Goal: Task Accomplishment & Management: Use online tool/utility

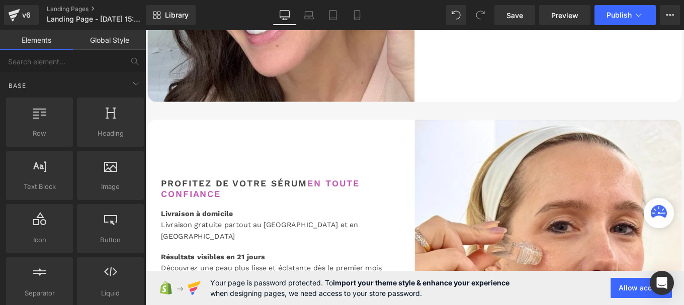
scroll to position [1326, 0]
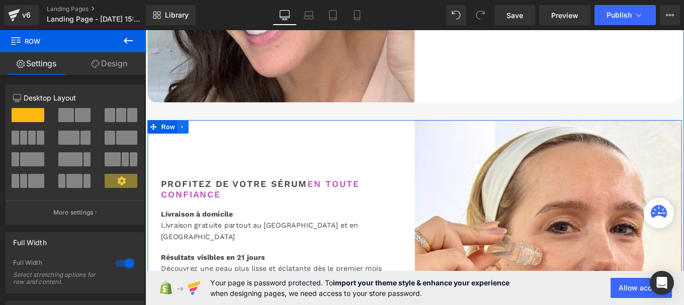
click at [186, 137] on icon at bounding box center [187, 140] width 7 height 8
click at [200, 140] on icon at bounding box center [200, 139] width 7 height 7
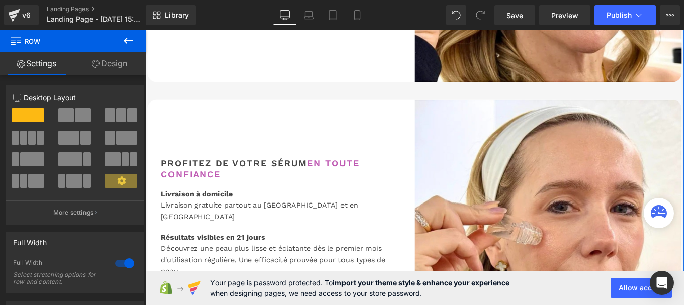
scroll to position [1668, 0]
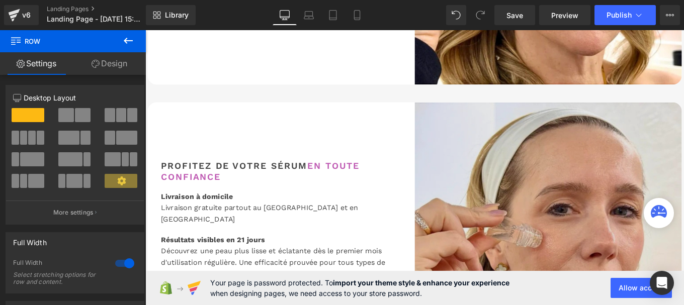
click at [562, 203] on img at bounding box center [601, 263] width 302 height 302
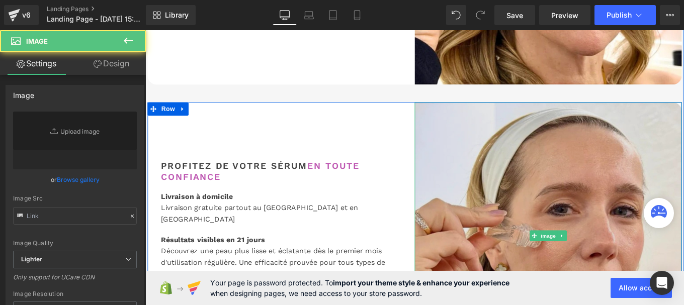
type input "[URL][DOMAIN_NAME]"
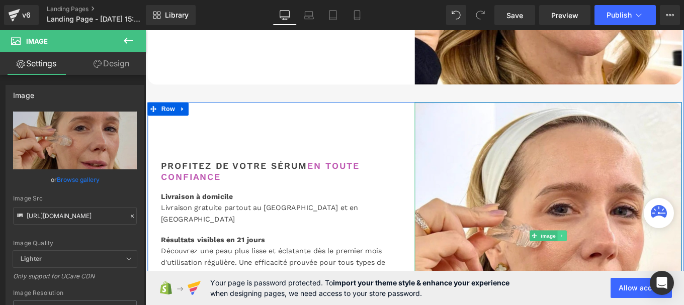
click at [614, 261] on icon at bounding box center [617, 263] width 6 height 6
click at [622, 259] on link at bounding box center [621, 263] width 11 height 12
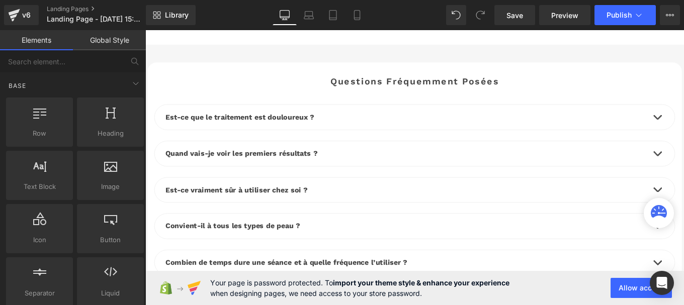
scroll to position [3839, 0]
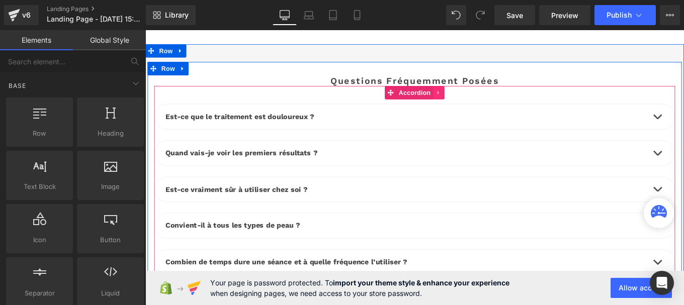
click at [476, 98] on icon at bounding box center [477, 102] width 7 height 8
click at [467, 94] on link at bounding box center [470, 101] width 13 height 15
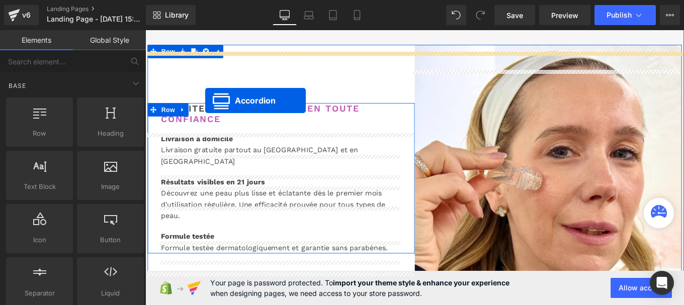
scroll to position [1380, 0]
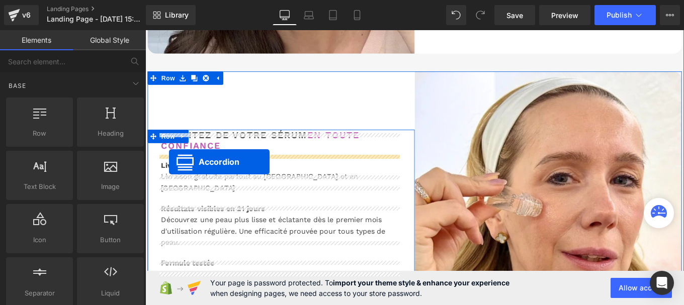
drag, startPoint x: 419, startPoint y: 79, endPoint x: 172, endPoint y: 179, distance: 266.8
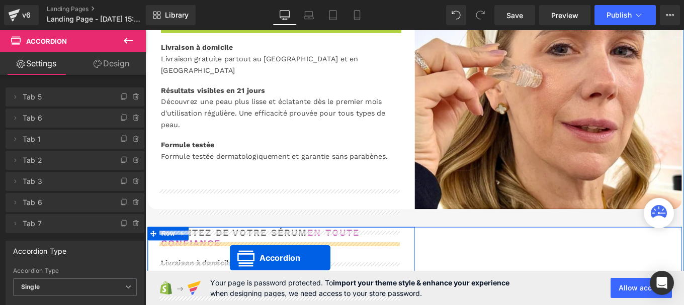
scroll to position [1567, 0]
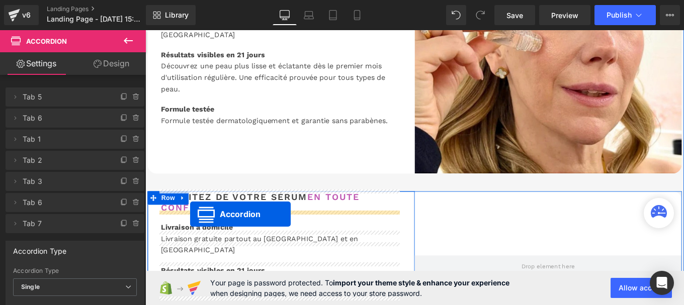
drag, startPoint x: 267, startPoint y: 52, endPoint x: 196, endPoint y: 239, distance: 199.3
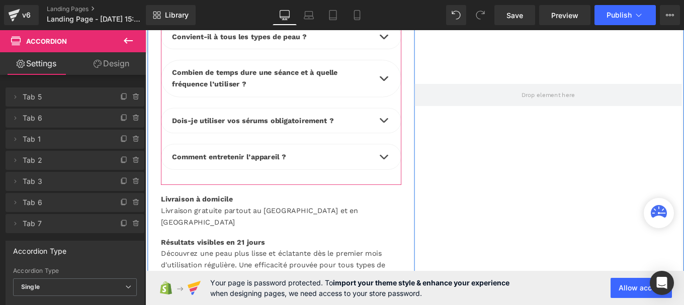
scroll to position [1924, 0]
click at [326, 216] on link at bounding box center [326, 216] width 11 height 12
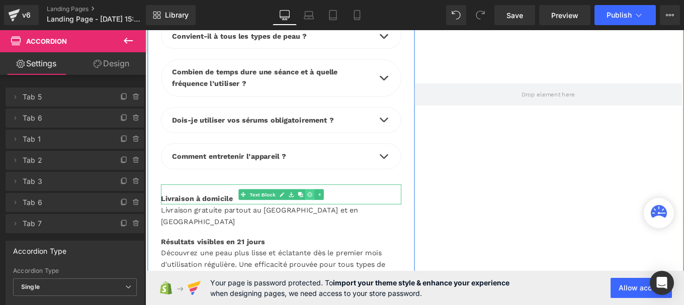
click at [329, 216] on icon at bounding box center [332, 216] width 6 height 6
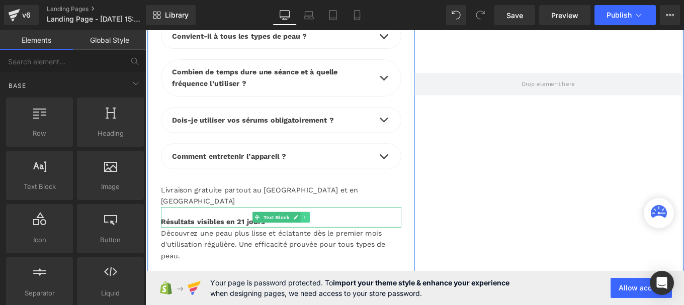
click at [326, 236] on link at bounding box center [326, 242] width 11 height 12
click at [329, 239] on icon at bounding box center [332, 242] width 6 height 6
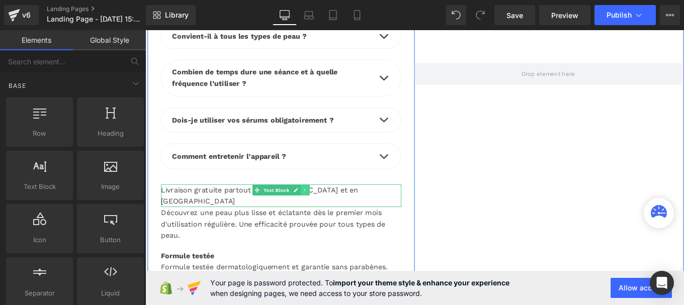
click at [323, 208] on icon at bounding box center [326, 211] width 6 height 6
click at [326, 206] on link at bounding box center [331, 211] width 11 height 12
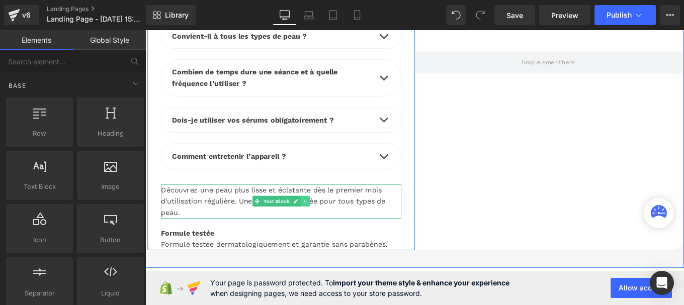
click at [323, 224] on icon at bounding box center [326, 224] width 6 height 6
click at [329, 221] on icon at bounding box center [332, 224] width 6 height 6
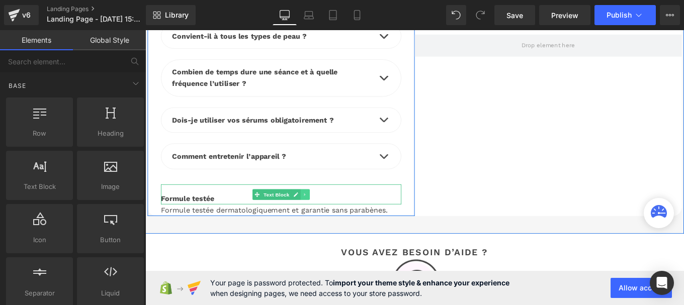
click at [324, 216] on icon at bounding box center [326, 216] width 6 height 6
click at [331, 215] on link at bounding box center [331, 216] width 11 height 12
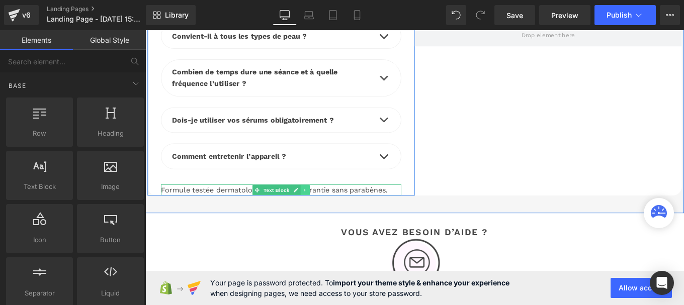
click at [323, 211] on icon at bounding box center [326, 211] width 6 height 6
click at [329, 209] on icon at bounding box center [332, 211] width 6 height 6
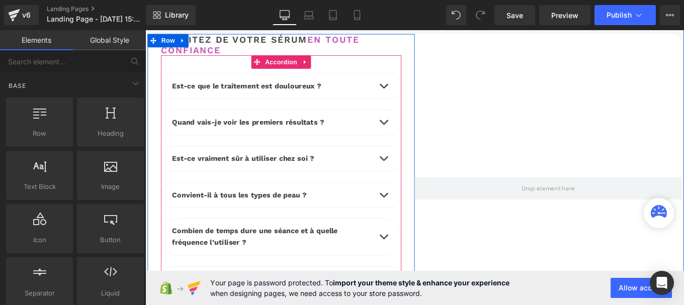
scroll to position [1663, 0]
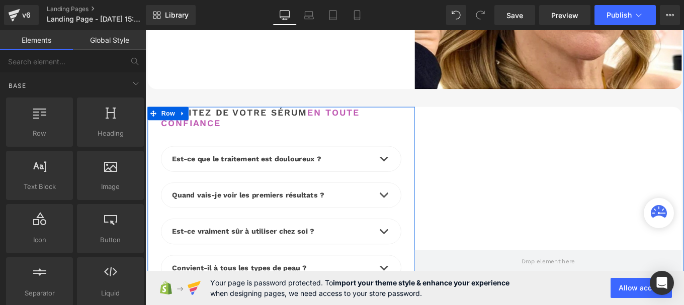
click at [217, 127] on font "en toute confiance" at bounding box center [275, 129] width 225 height 24
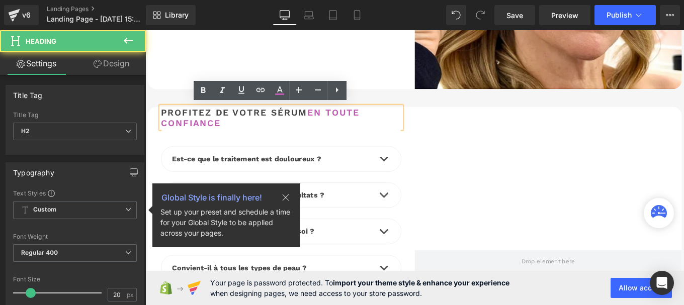
click at [217, 127] on font "en toute confiance" at bounding box center [275, 129] width 225 height 24
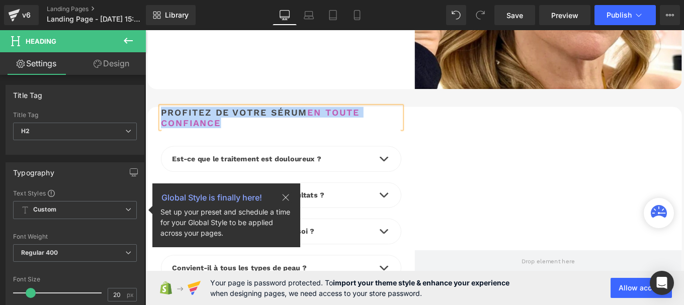
paste div
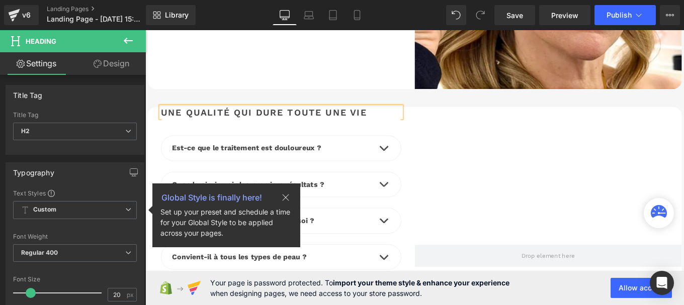
click at [455, 132] on div at bounding box center [601, 286] width 302 height 338
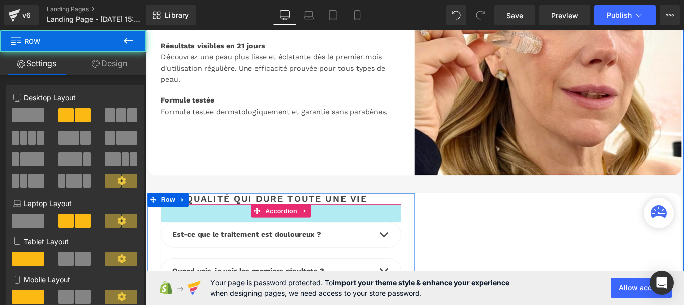
scroll to position [1561, 0]
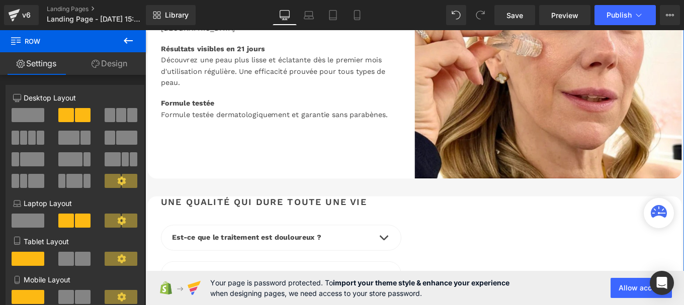
click at [314, 120] on div "Formule testée dermatologiquement et garantie sans parabènes. Text Block" at bounding box center [299, 126] width 272 height 13
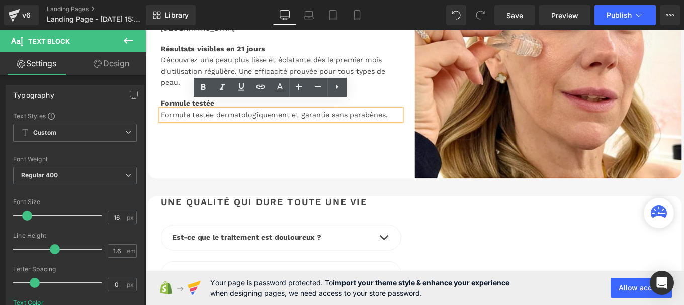
click at [371, 144] on div "Profitez de votre sérum en toute confiance Heading Livraison à domicile Text Bl…" at bounding box center [299, 47] width 302 height 302
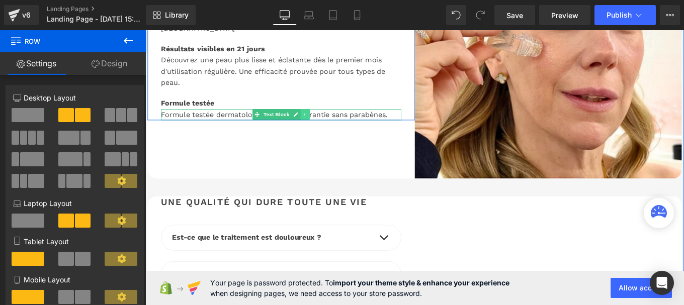
click at [323, 123] on icon at bounding box center [326, 126] width 6 height 6
click at [320, 120] on link at bounding box center [321, 126] width 11 height 12
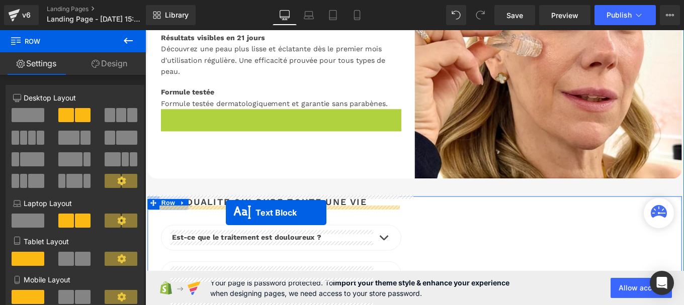
drag, startPoint x: 268, startPoint y: 122, endPoint x: 237, endPoint y: 237, distance: 118.6
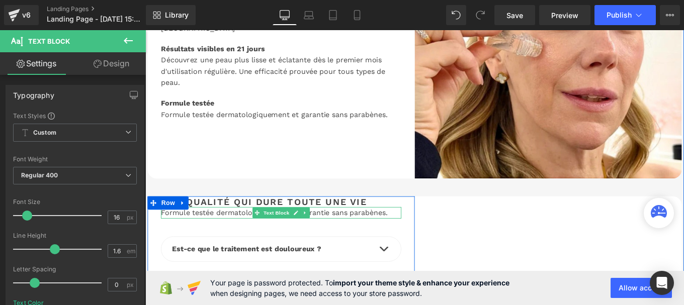
click at [251, 238] on div "Formule testée dermatologiquement et garantie sans parabènes." at bounding box center [299, 236] width 272 height 13
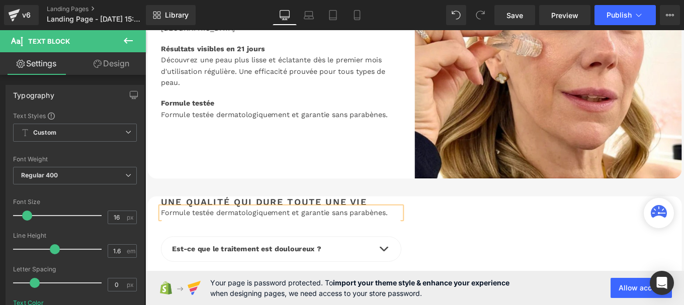
click at [251, 238] on div "Formule testée dermatologiquement et garantie sans parabènes." at bounding box center [299, 236] width 272 height 13
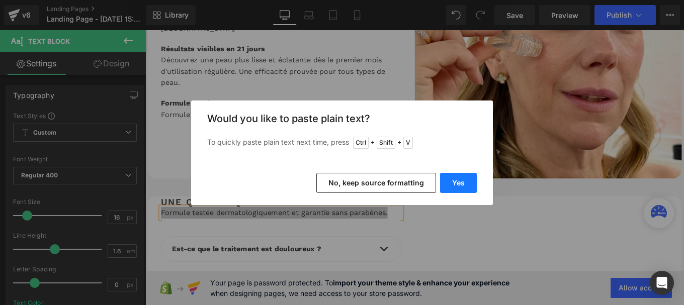
click at [466, 178] on button "Yes" at bounding box center [458, 183] width 37 height 20
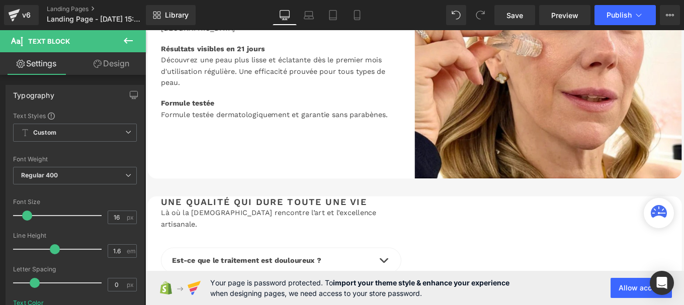
click at [127, 41] on icon at bounding box center [128, 41] width 9 height 6
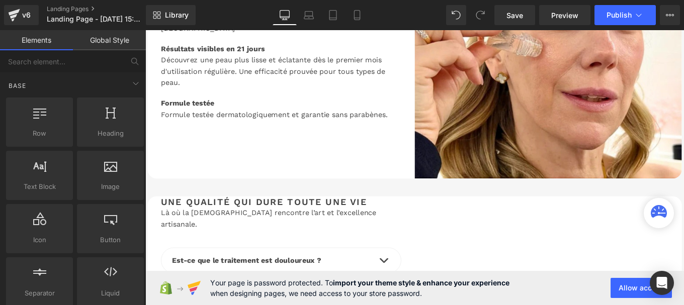
click at [114, 39] on link "Global Style" at bounding box center [109, 40] width 73 height 20
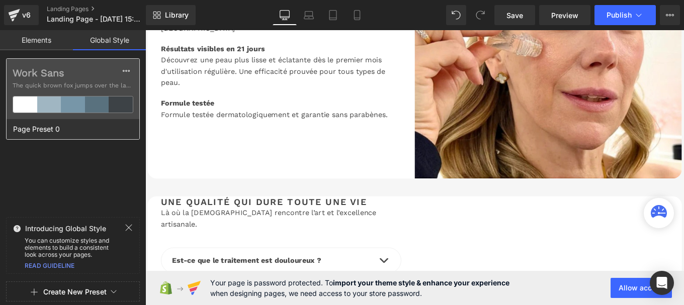
click at [76, 73] on label "Work Sans" at bounding box center [73, 73] width 121 height 12
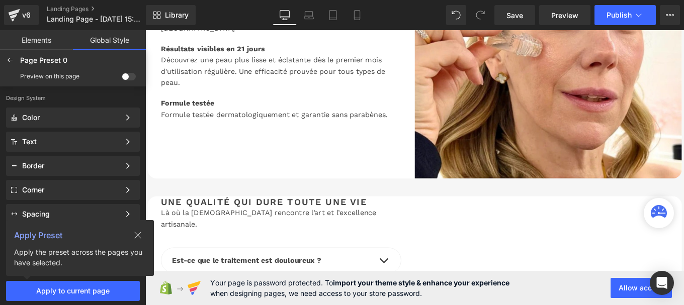
click at [137, 236] on icon at bounding box center [138, 235] width 7 height 7
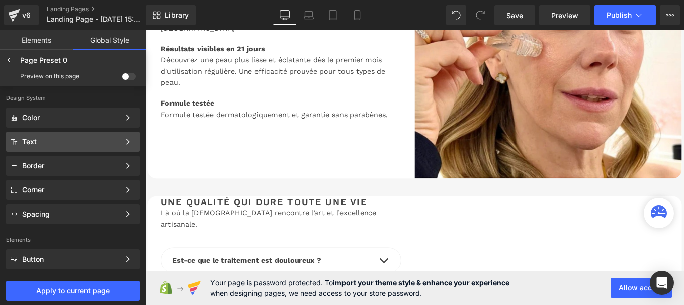
click at [46, 142] on div "Text" at bounding box center [71, 142] width 98 height 8
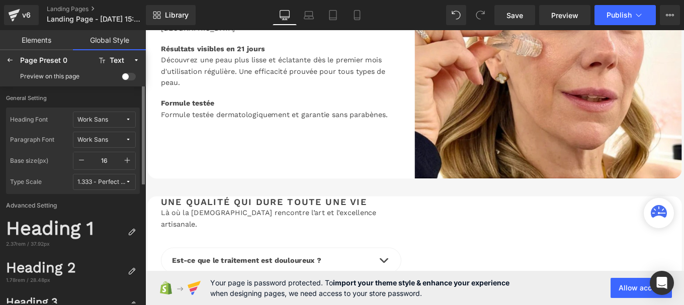
click at [108, 121] on span "Work Sans" at bounding box center [102, 120] width 48 height 8
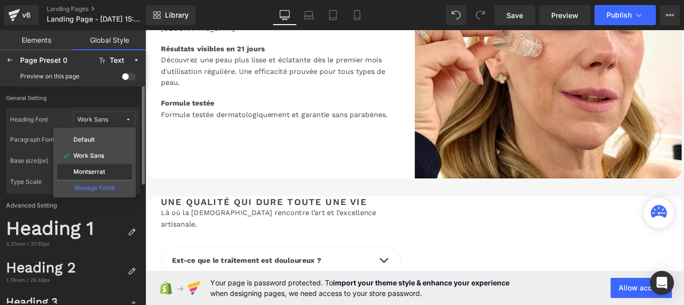
click at [98, 166] on div "Montserrat" at bounding box center [94, 172] width 74 height 16
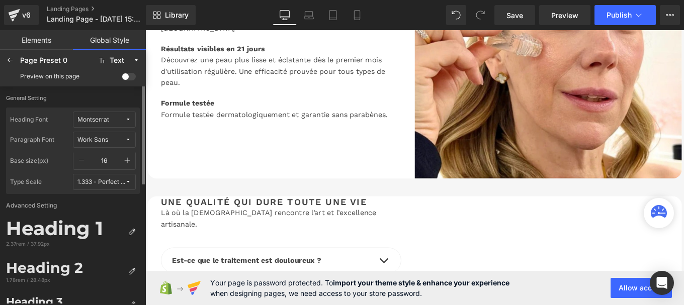
click at [101, 137] on div "Work Sans" at bounding box center [93, 140] width 31 height 8
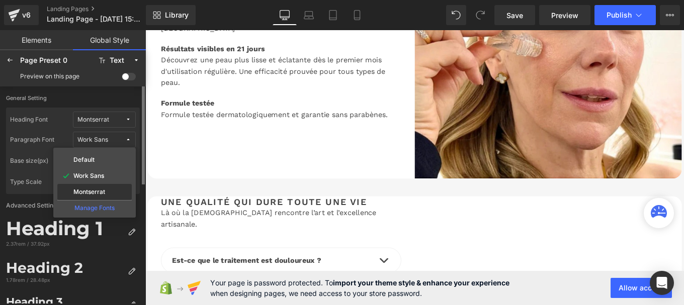
click at [95, 188] on div "Montserrat" at bounding box center [94, 192] width 70 height 8
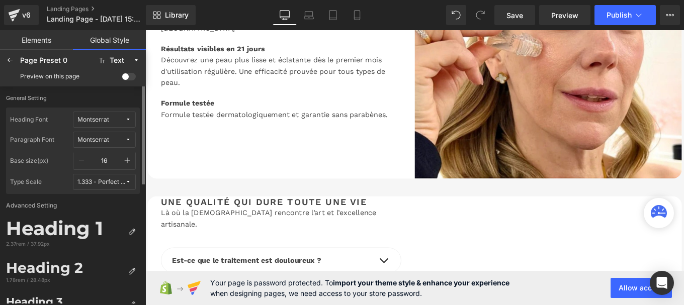
click at [126, 160] on icon "button" at bounding box center [127, 161] width 8 height 8
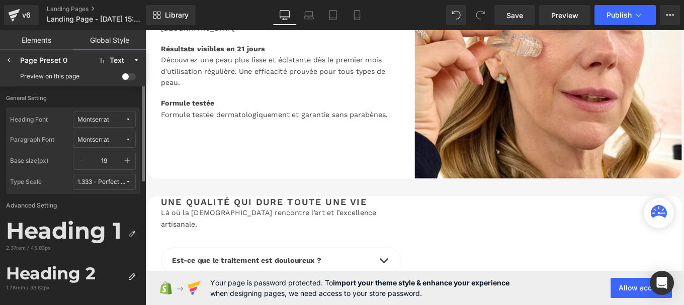
click at [126, 160] on icon "button" at bounding box center [127, 161] width 8 height 8
type input "20"
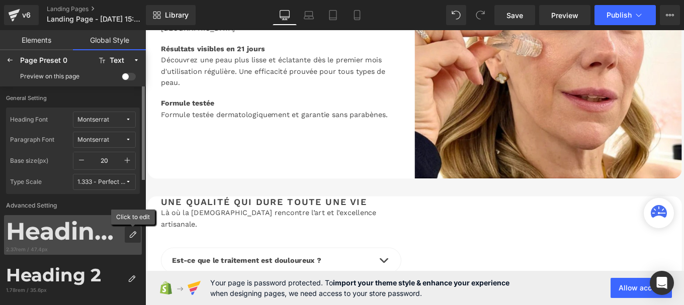
click at [129, 229] on div at bounding box center [133, 235] width 16 height 16
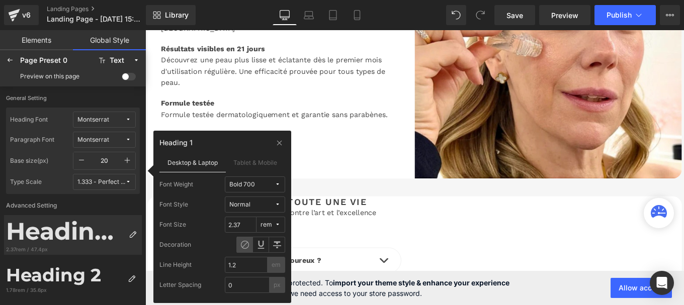
click at [247, 186] on div "Bold 700" at bounding box center [242, 185] width 26 height 8
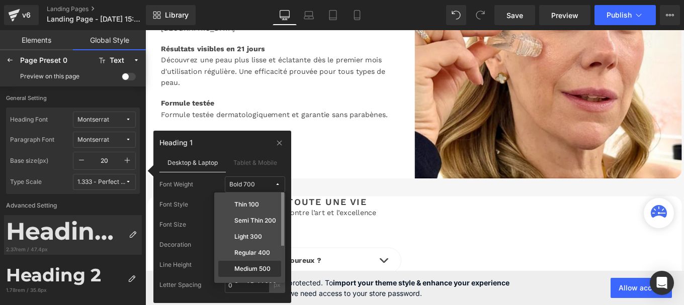
click at [247, 266] on label "Medium 500" at bounding box center [253, 269] width 36 height 7
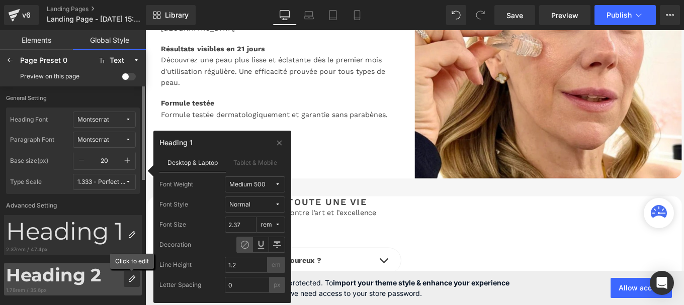
click at [132, 275] on div at bounding box center [132, 279] width 16 height 16
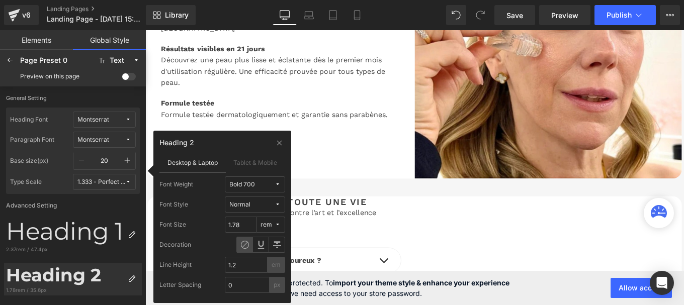
click at [266, 182] on span "Bold 700" at bounding box center [251, 185] width 45 height 8
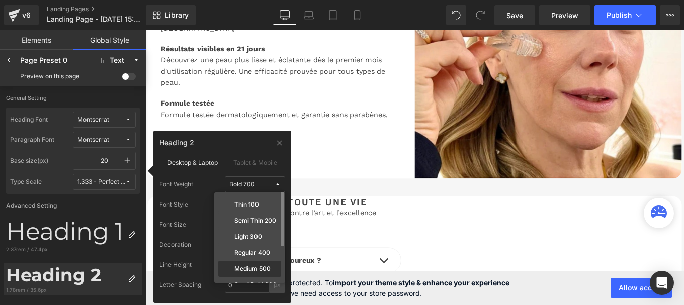
click at [254, 265] on div "Medium 500" at bounding box center [249, 269] width 63 height 16
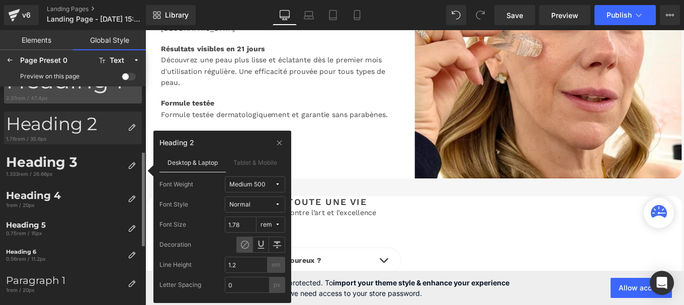
scroll to position [152, 0]
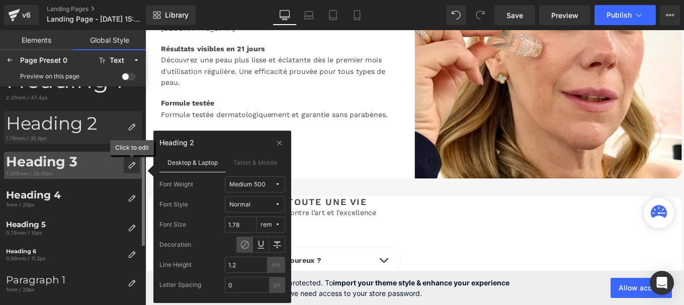
click at [131, 162] on icon at bounding box center [132, 166] width 8 height 8
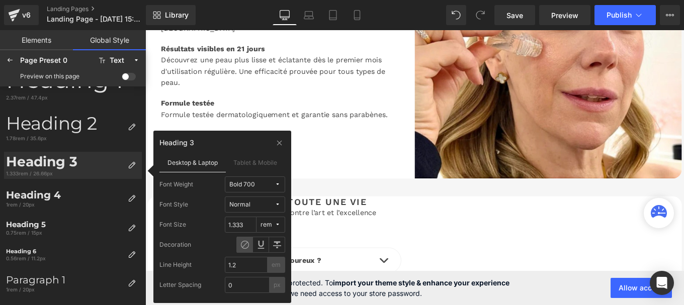
click at [247, 184] on div "Bold 700" at bounding box center [242, 185] width 26 height 8
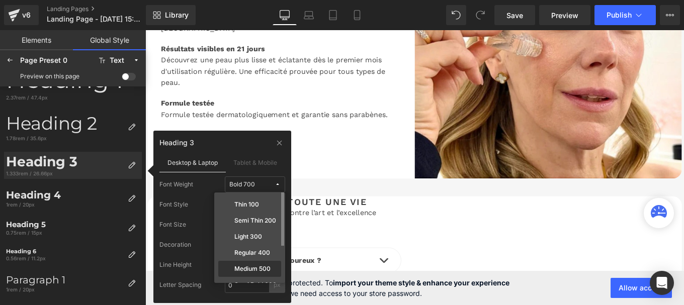
click at [251, 266] on label "Medium 500" at bounding box center [253, 269] width 36 height 7
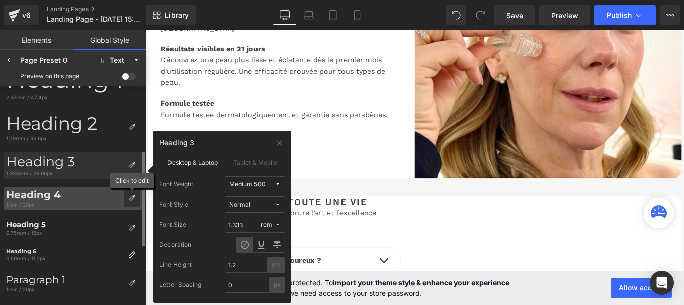
click at [134, 195] on icon at bounding box center [132, 199] width 8 height 8
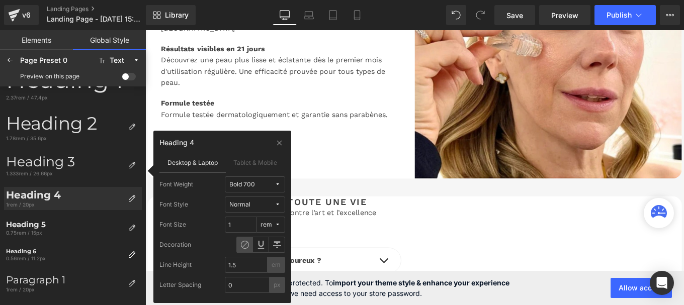
click at [246, 183] on div "Bold 700" at bounding box center [242, 185] width 26 height 8
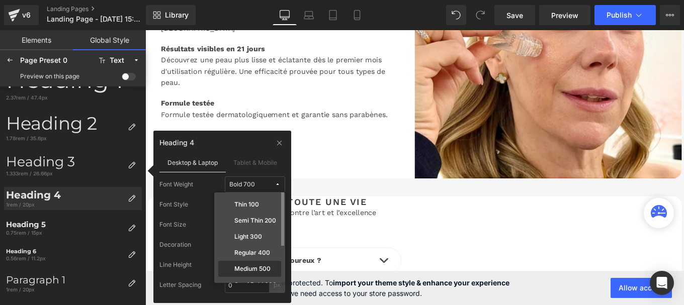
click at [253, 267] on label "Medium 500" at bounding box center [253, 269] width 36 height 7
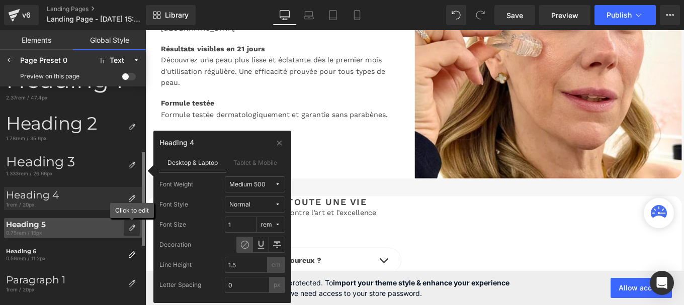
click at [132, 225] on icon at bounding box center [132, 228] width 8 height 8
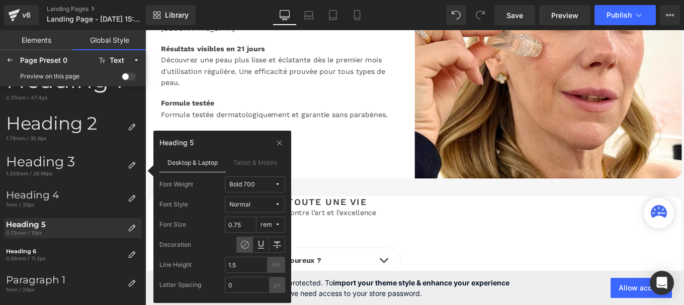
click at [259, 186] on span "Bold 700" at bounding box center [251, 185] width 45 height 8
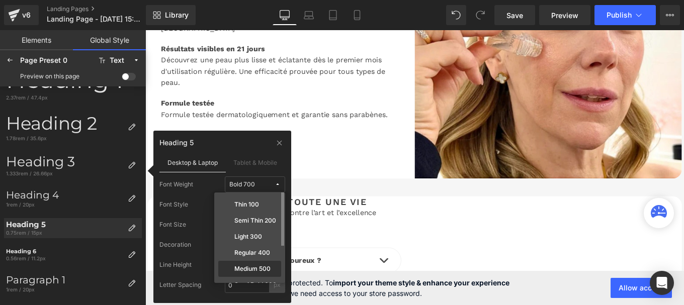
click at [251, 267] on label "Medium 500" at bounding box center [253, 269] width 36 height 7
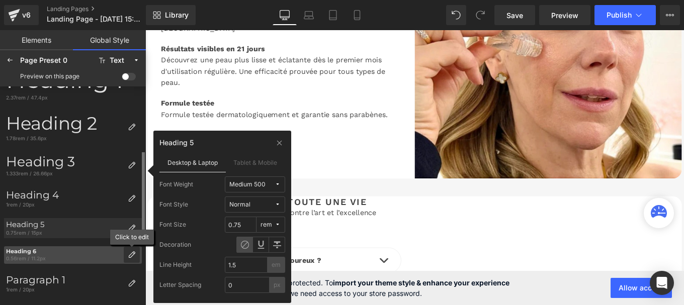
click at [133, 259] on icon at bounding box center [132, 255] width 8 height 8
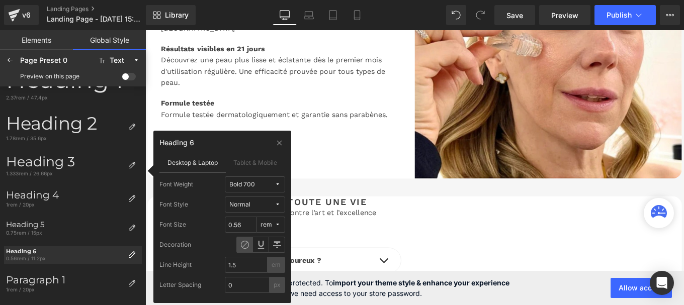
click at [257, 182] on span "Bold 700" at bounding box center [251, 185] width 45 height 8
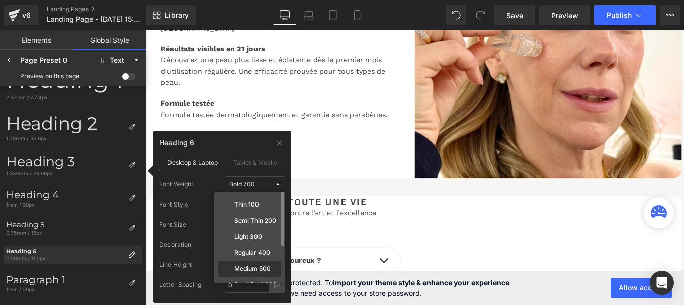
click at [258, 270] on label "Medium 500" at bounding box center [253, 269] width 36 height 7
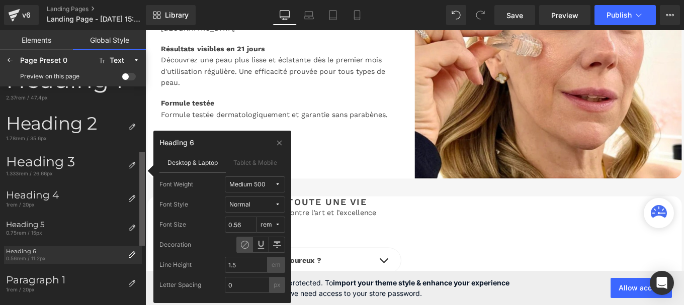
click at [141, 103] on div at bounding box center [143, 195] width 6 height 217
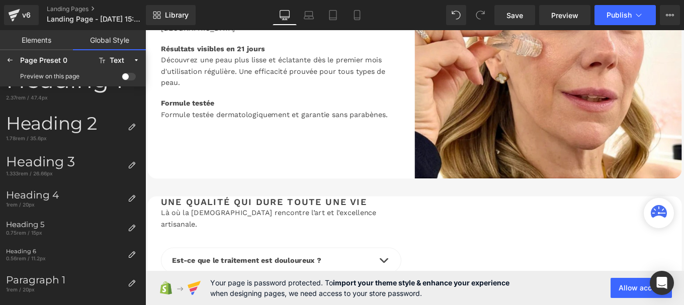
scroll to position [0, 0]
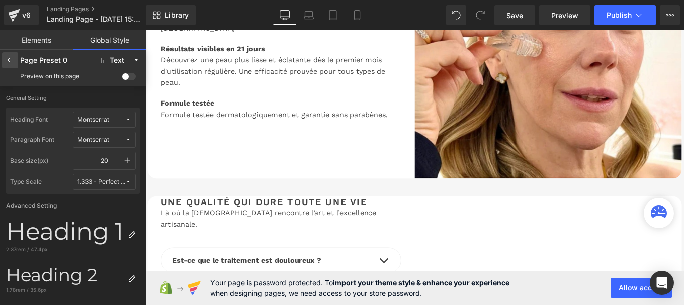
click at [10, 61] on icon at bounding box center [10, 60] width 8 height 8
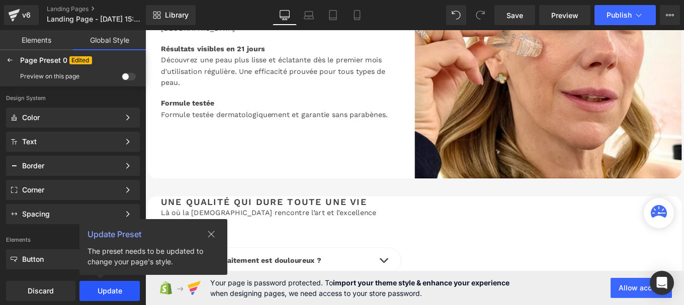
click at [110, 289] on button "Update" at bounding box center [110, 291] width 60 height 20
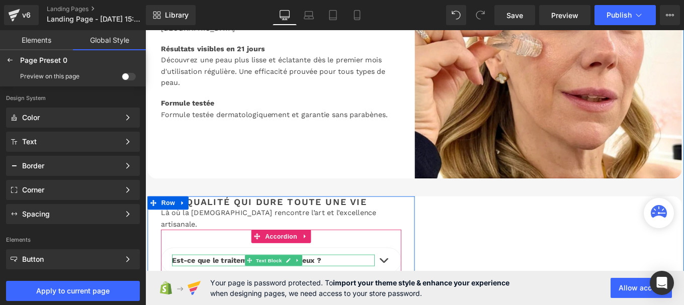
click at [226, 286] on b "Est-ce que le traitement est douloureux ?" at bounding box center [260, 291] width 169 height 10
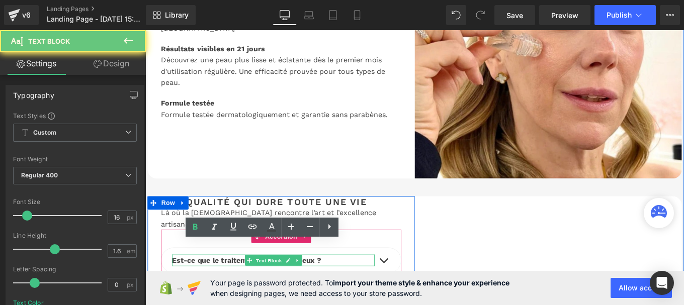
click at [226, 286] on b "Est-ce que le traitement est douloureux ?" at bounding box center [260, 291] width 169 height 10
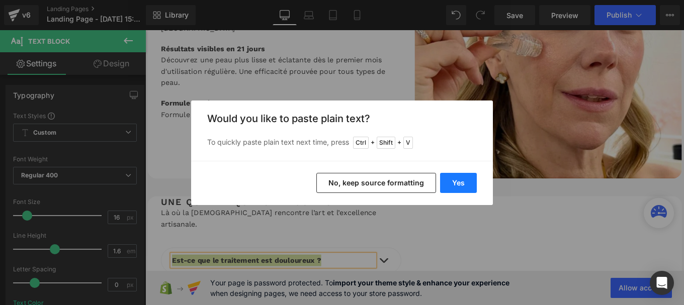
click at [458, 181] on button "Yes" at bounding box center [458, 183] width 37 height 20
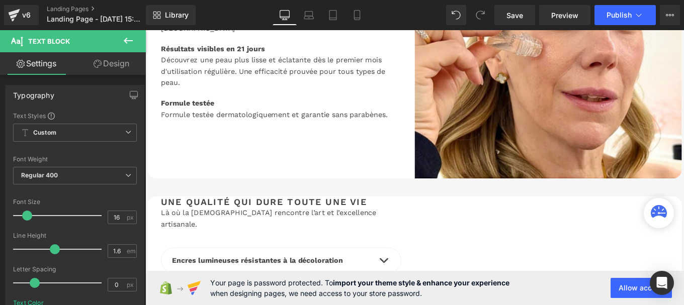
click at [128, 42] on icon at bounding box center [128, 41] width 12 height 12
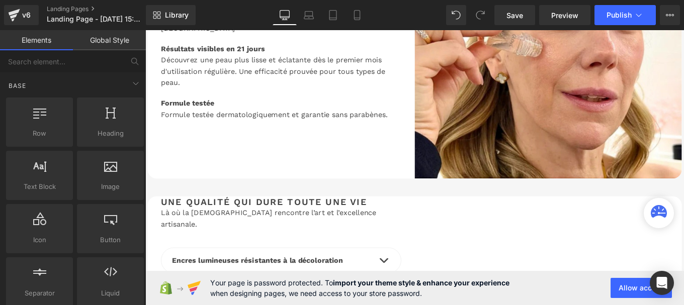
click at [107, 39] on link "Global Style" at bounding box center [109, 40] width 73 height 20
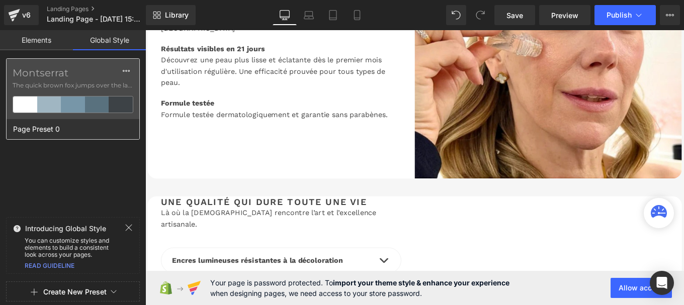
click at [90, 74] on label "Montserrat" at bounding box center [73, 73] width 121 height 12
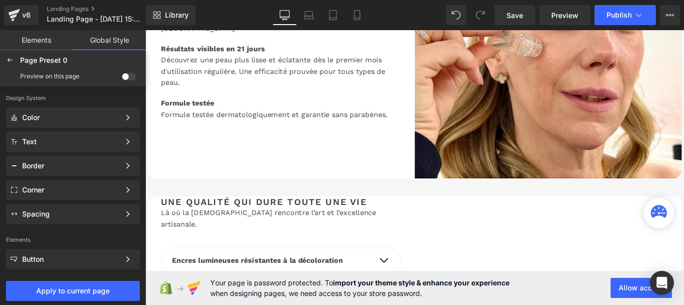
click at [129, 75] on span at bounding box center [129, 77] width 14 height 8
click at [122, 79] on input "checkbox" at bounding box center [122, 79] width 0 height 0
click at [97, 290] on span "Apply to current page" at bounding box center [73, 291] width 122 height 8
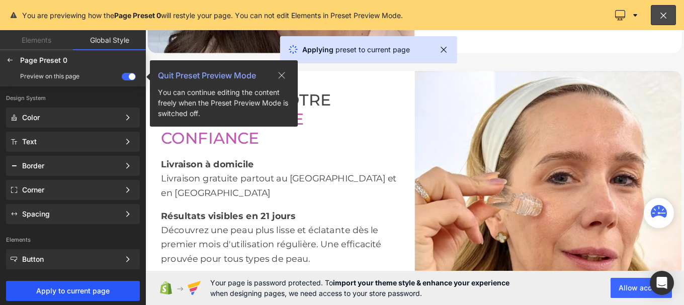
scroll to position [1741, 0]
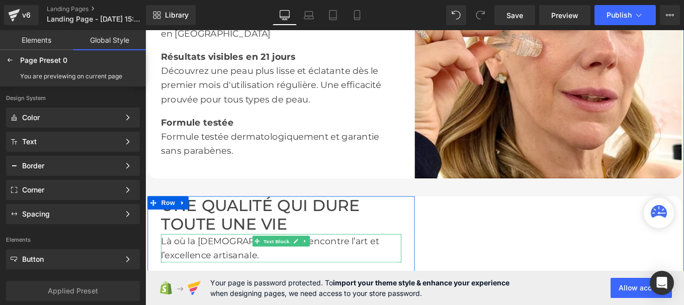
click at [206, 267] on div "Là où la [DEMOGRAPHIC_DATA] rencontre l’art et l’excellence artisanale." at bounding box center [299, 277] width 272 height 32
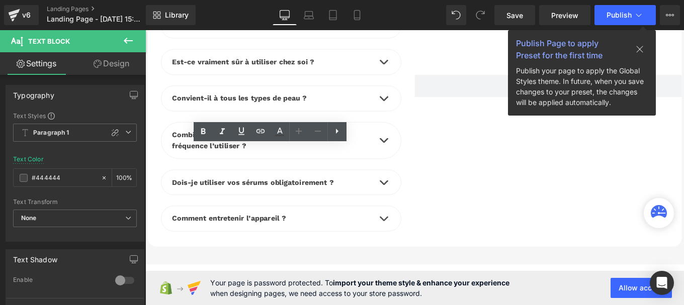
scroll to position [1870, 0]
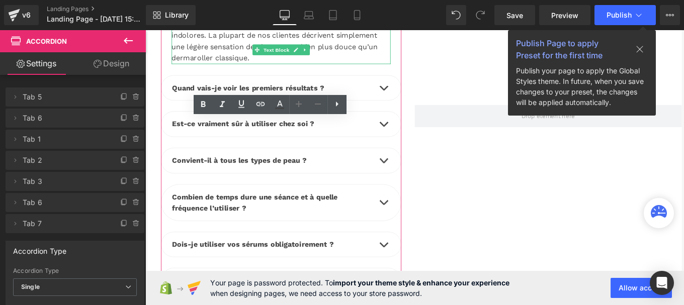
click at [215, 68] on div "Non, absolument pas. Les micro-aiguilles plaquées or sont plus fines qu’un chev…" at bounding box center [299, 36] width 248 height 64
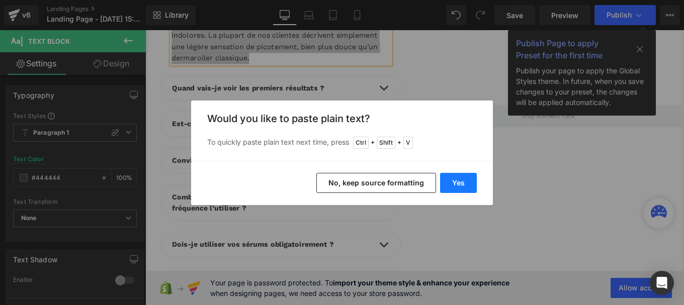
click at [462, 178] on button "Yes" at bounding box center [458, 183] width 37 height 20
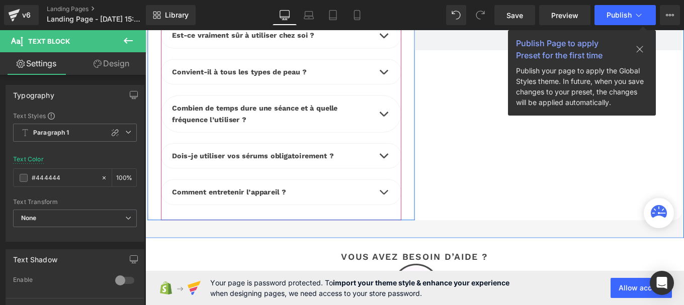
scroll to position [1946, 0]
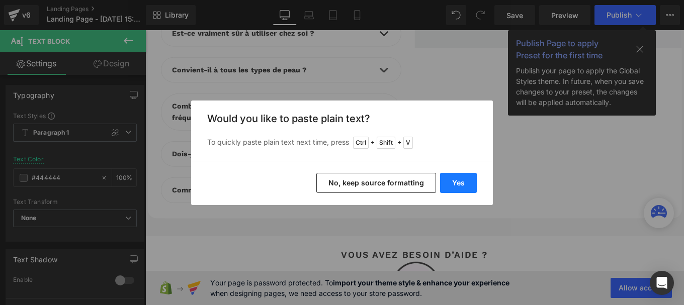
click at [458, 178] on button "Yes" at bounding box center [458, 183] width 37 height 20
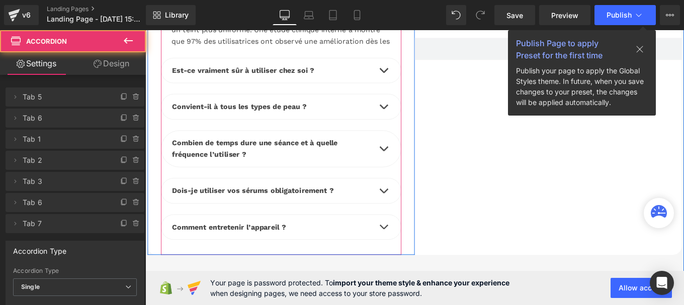
scroll to position [1970, 0]
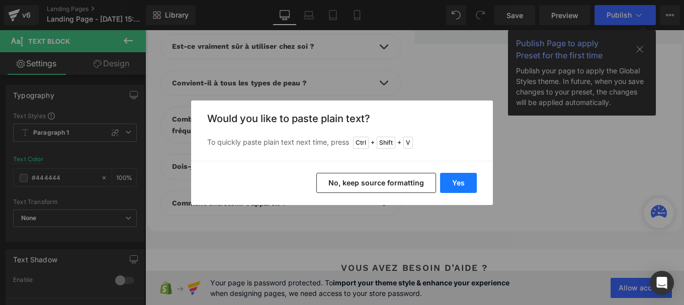
click at [462, 176] on button "Yes" at bounding box center [458, 183] width 37 height 20
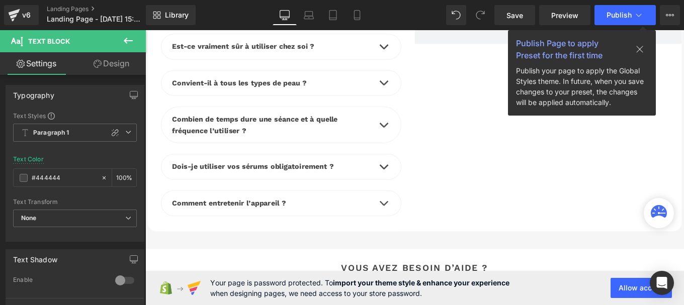
scroll to position [1938, 0]
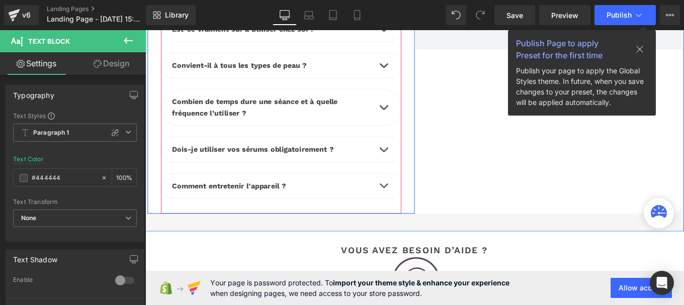
click at [201, 34] on b "Est-ce vraiment sûr à utiliser chez soi ?" at bounding box center [256, 30] width 161 height 10
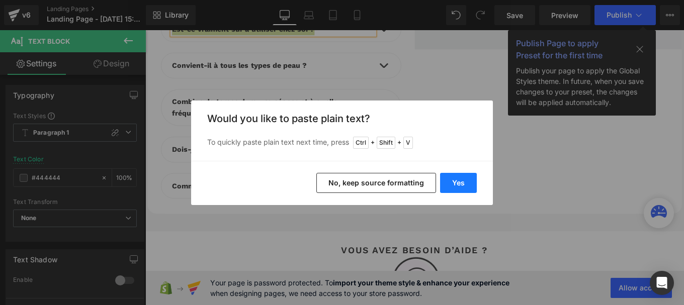
click at [455, 184] on button "Yes" at bounding box center [458, 183] width 37 height 20
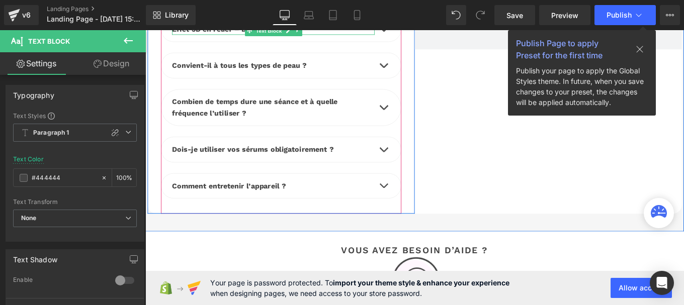
click at [252, 34] on b "Effet 3D en relief – Dorures & perles" at bounding box center [248, 30] width 145 height 10
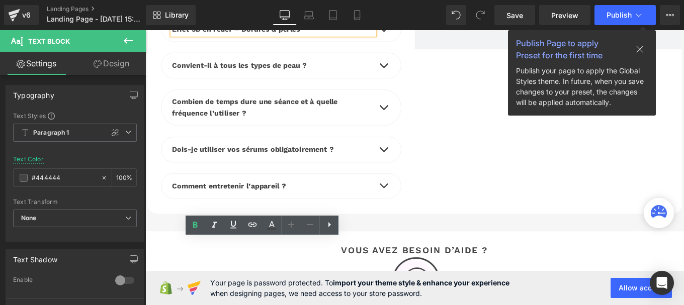
click at [415, 32] on span "button" at bounding box center [415, 32] width 0 height 0
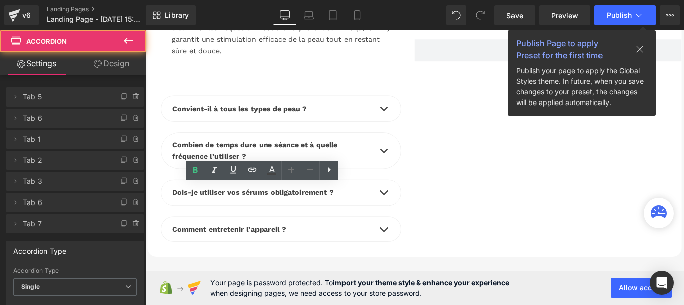
scroll to position [1962, 0]
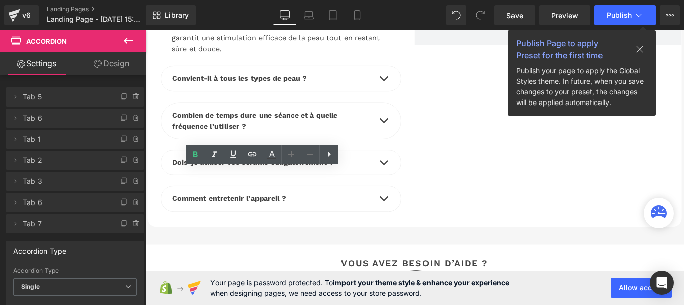
click at [267, 58] on div "Oui. Le système a été conçu pour une utilisation à domicile, avec des têtes d’a…" at bounding box center [299, 25] width 248 height 64
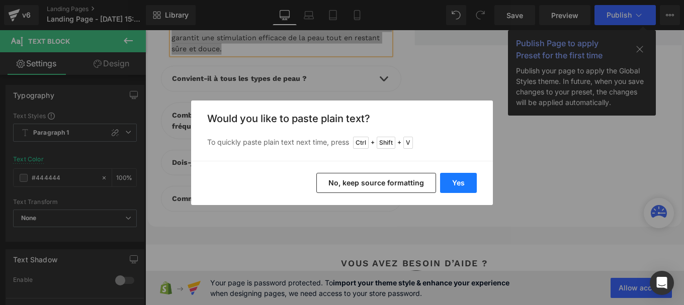
click at [451, 186] on button "Yes" at bounding box center [458, 183] width 37 height 20
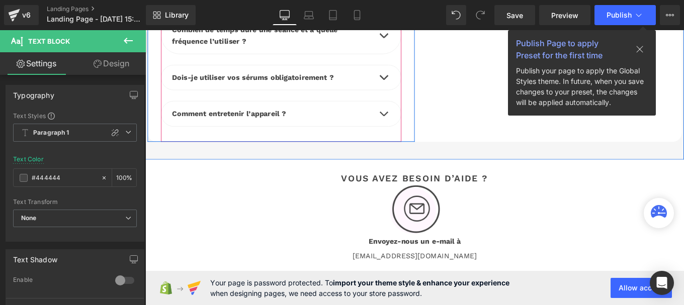
scroll to position [2034, 0]
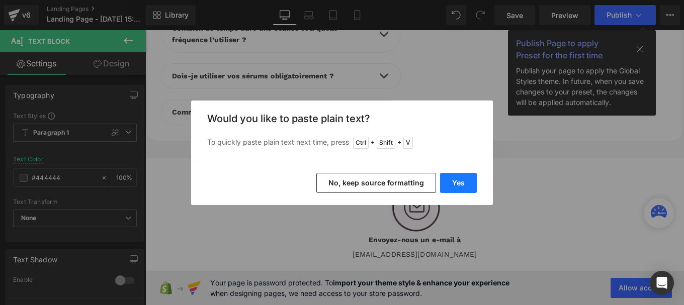
click at [464, 186] on button "Yes" at bounding box center [458, 183] width 37 height 20
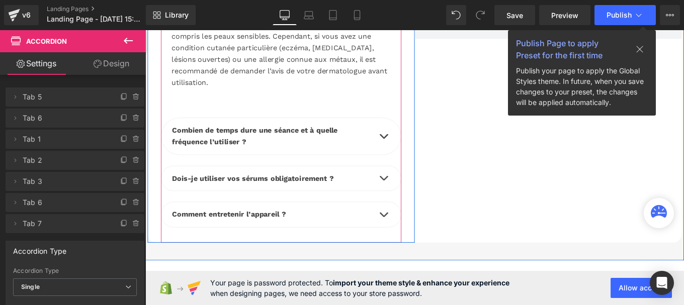
scroll to position [1961, 0]
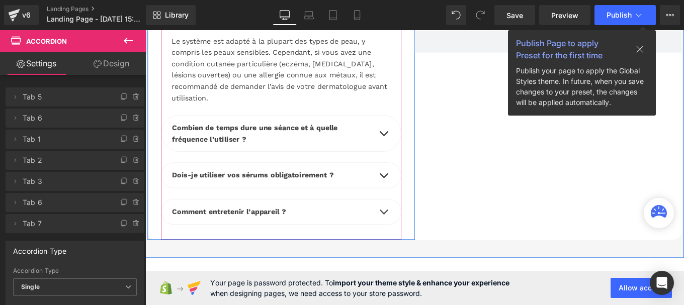
click at [236, 114] on div "Le système est adapté à la plupart des types de peau, y compris les peaux sensi…" at bounding box center [299, 75] width 248 height 78
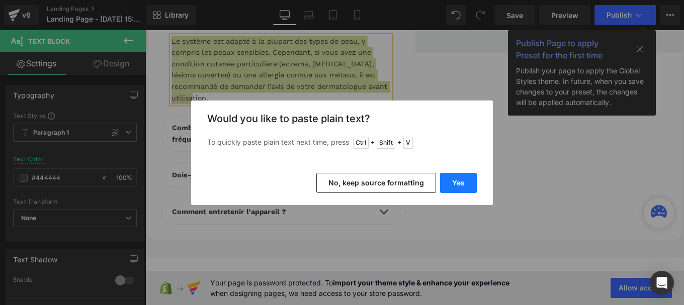
click at [449, 183] on button "Yes" at bounding box center [458, 183] width 37 height 20
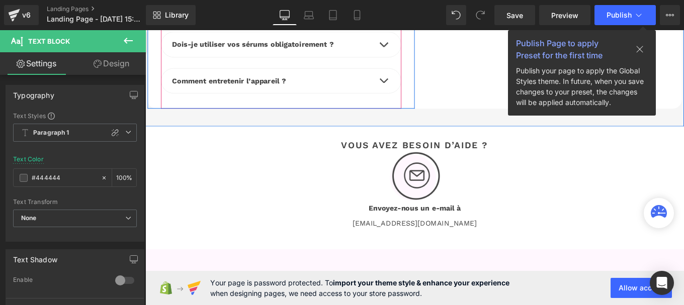
scroll to position [2147, 0]
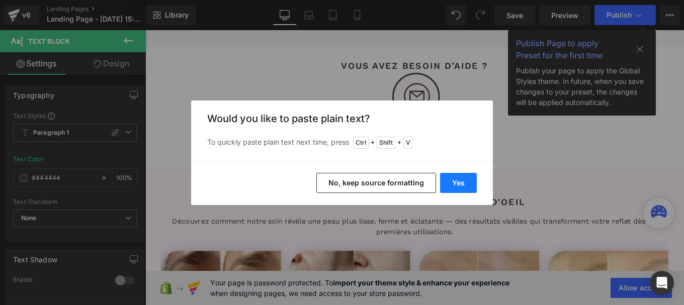
click at [456, 179] on button "Yes" at bounding box center [458, 183] width 37 height 20
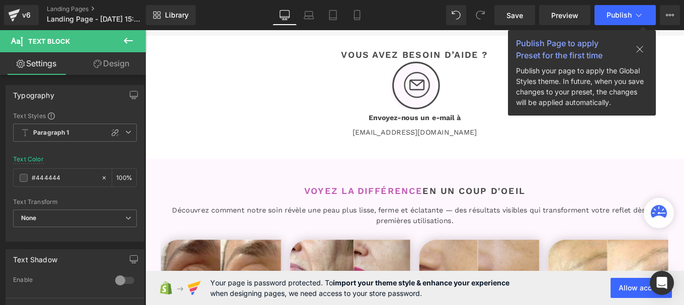
scroll to position [2139, 0]
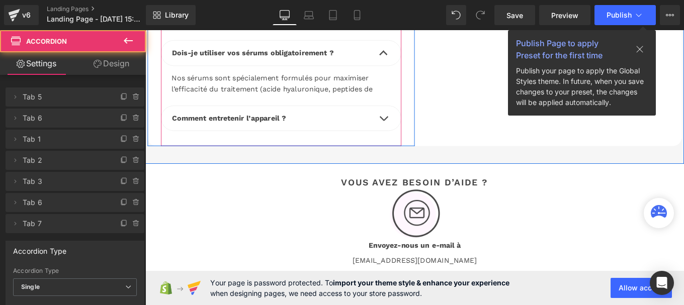
scroll to position [2066, 0]
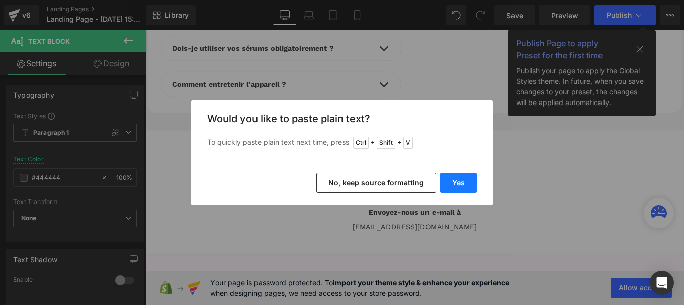
click at [460, 180] on button "Yes" at bounding box center [458, 183] width 37 height 20
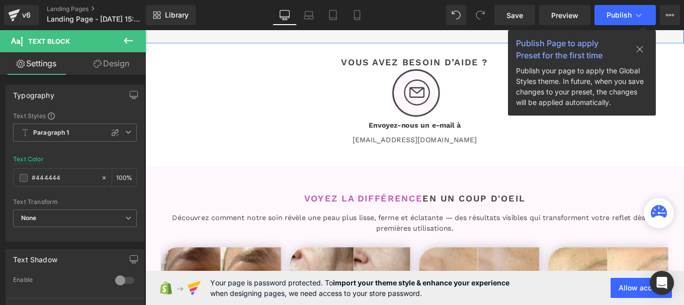
scroll to position [2141, 0]
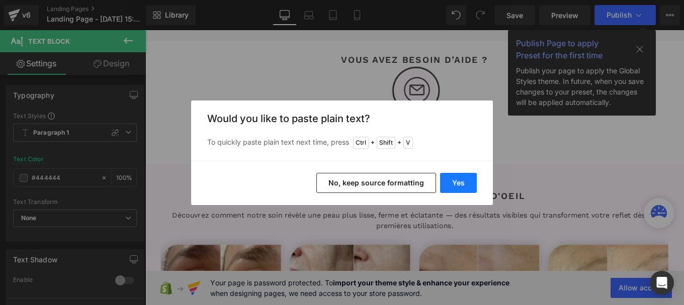
click at [452, 182] on button "Yes" at bounding box center [458, 183] width 37 height 20
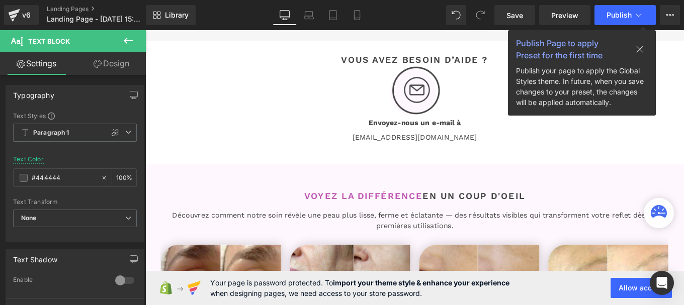
scroll to position [2133, 0]
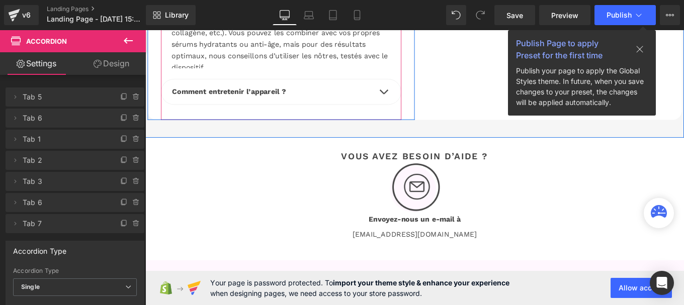
scroll to position [2077, 0]
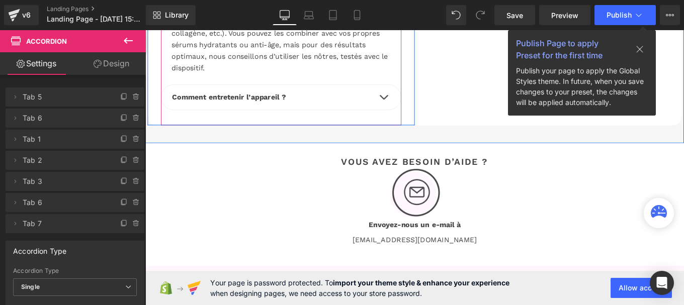
click at [228, 80] on div "Nos sérums sont spécialement formulés pour maximiser l’efficacité du traitement…" at bounding box center [299, 41] width 248 height 78
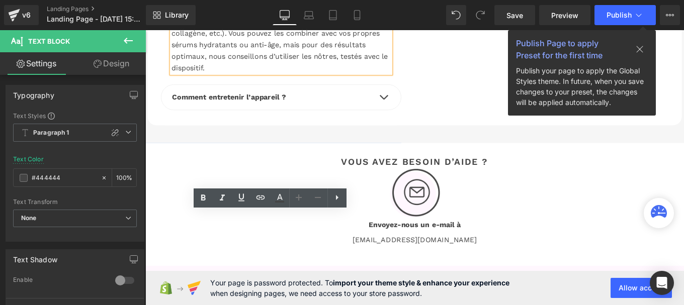
click at [221, 80] on div "Nos sérums sont spécialement formulés pour maximiser l’efficacité du traitement…" at bounding box center [299, 41] width 248 height 78
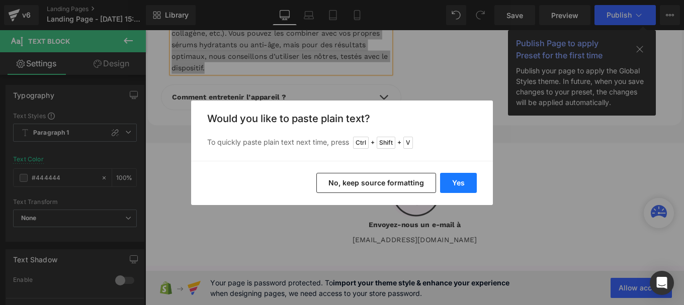
click at [463, 182] on button "Yes" at bounding box center [458, 183] width 37 height 20
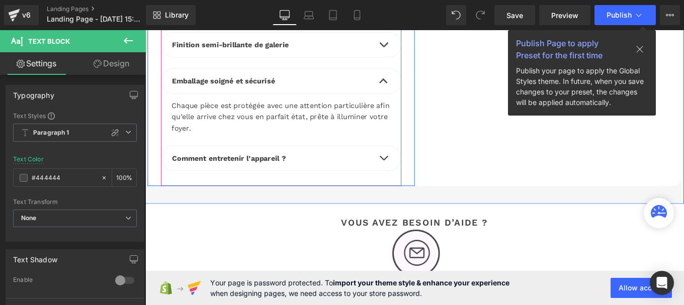
scroll to position [1947, 0]
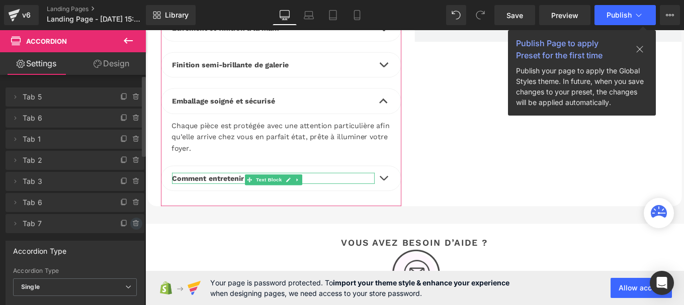
click at [134, 224] on icon at bounding box center [136, 224] width 4 height 5
click at [129, 224] on button "Delete" at bounding box center [126, 224] width 32 height 13
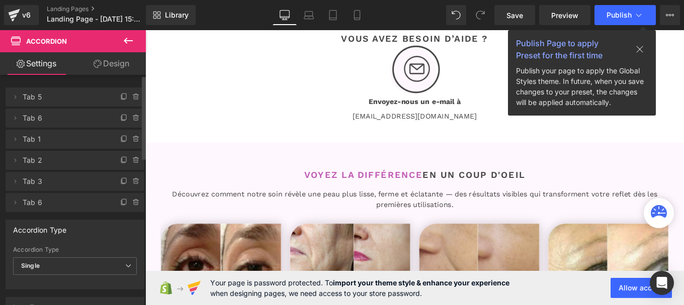
scroll to position [2091, 0]
click at [513, 16] on span "Save" at bounding box center [515, 15] width 17 height 11
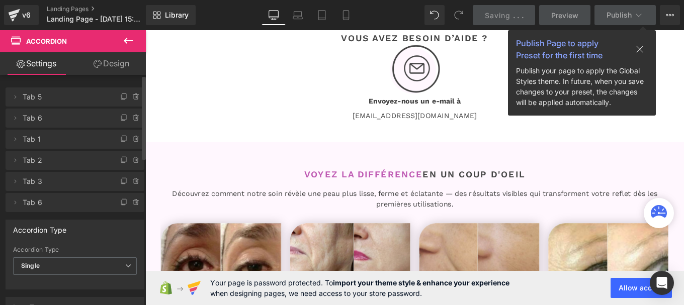
scroll to position [1825, 0]
